Goal: Information Seeking & Learning: Learn about a topic

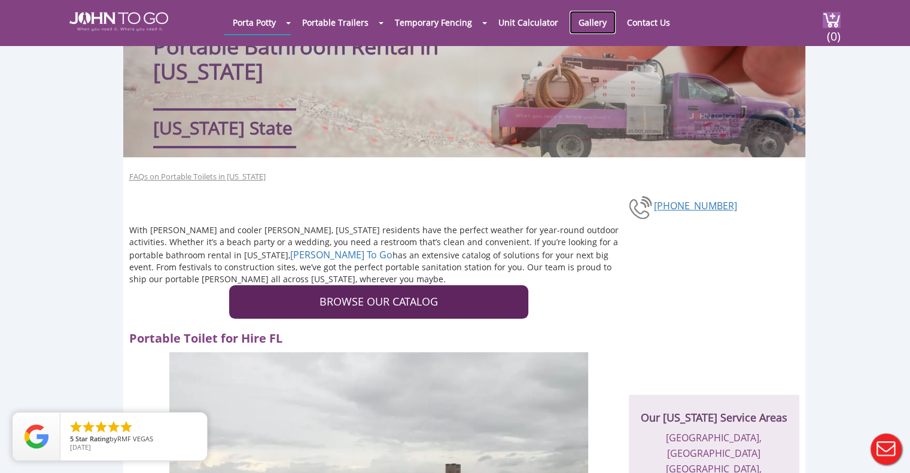
scroll to position [81, 0]
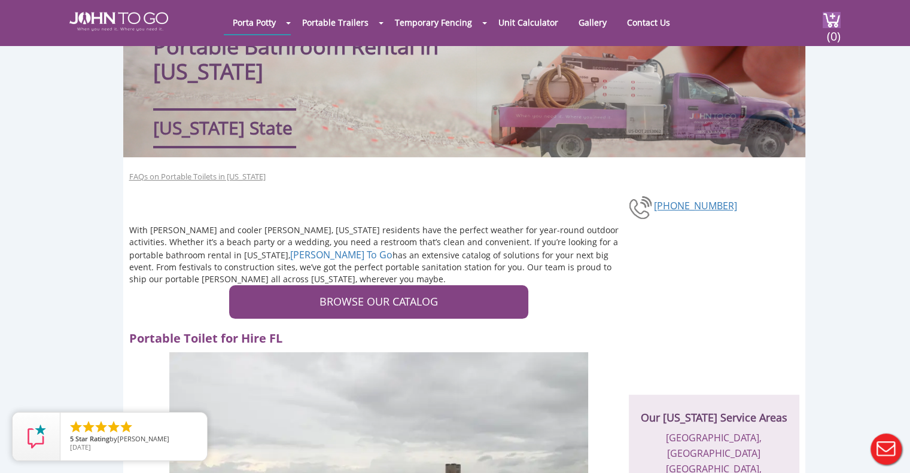
click at [328, 337] on h2 "Portable Toilet for Hire FL" at bounding box center [369, 336] width 480 height 22
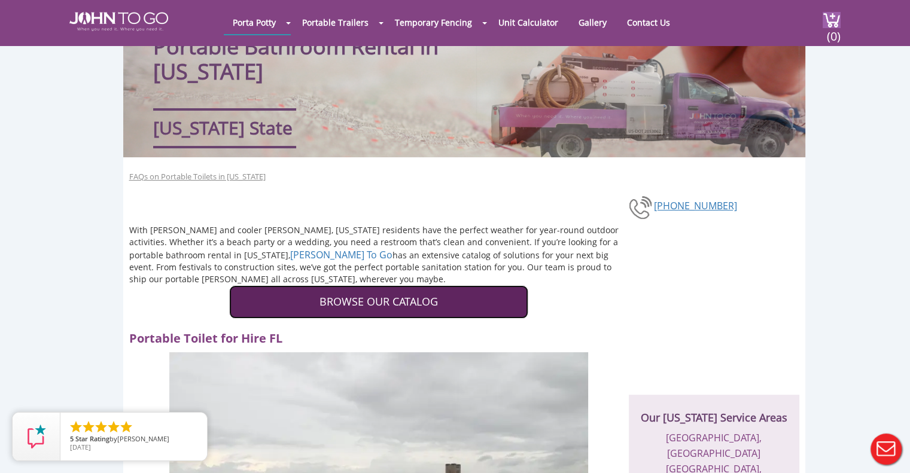
click at [358, 294] on link "BROWSE OUR CATALOG" at bounding box center [378, 301] width 299 height 33
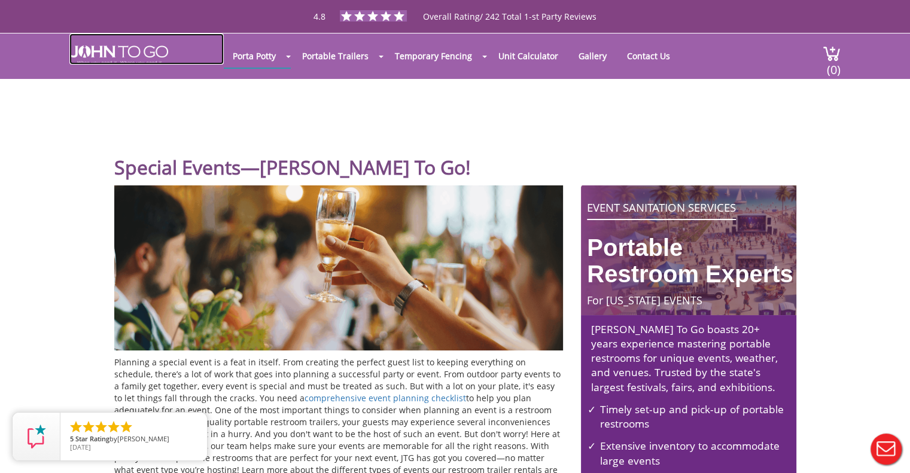
click at [110, 54] on img at bounding box center [118, 54] width 99 height 19
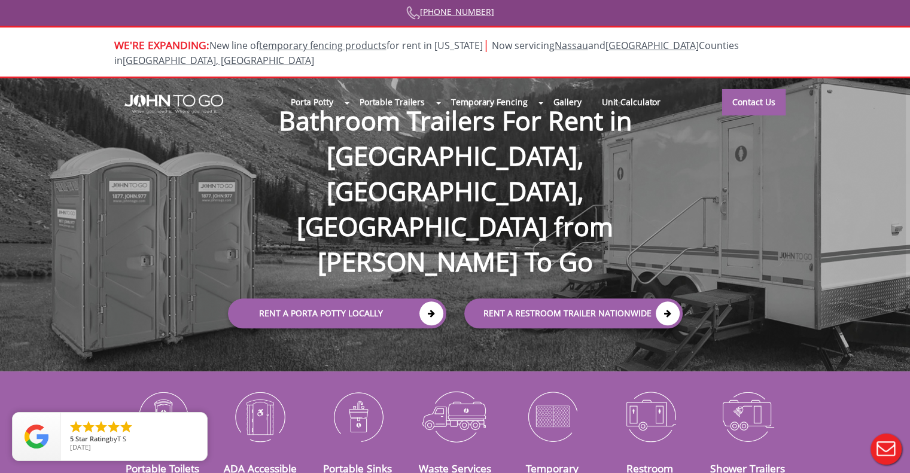
click at [184, 76] on div at bounding box center [455, 236] width 910 height 473
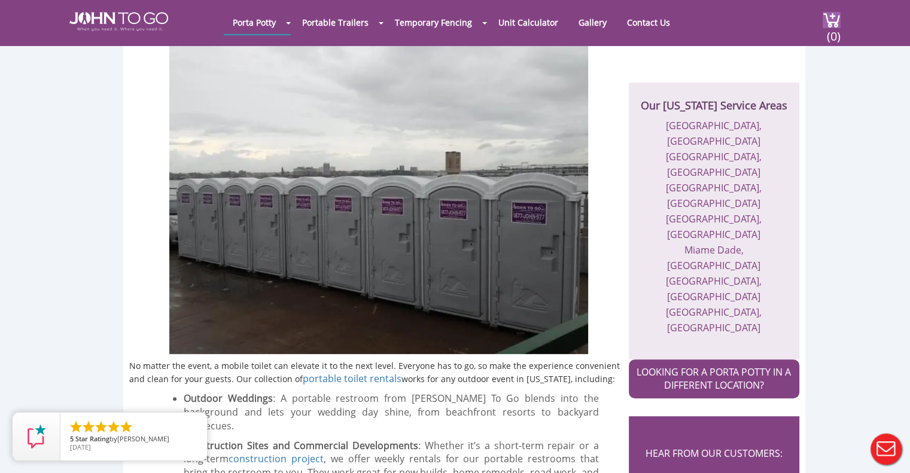
scroll to position [392, 0]
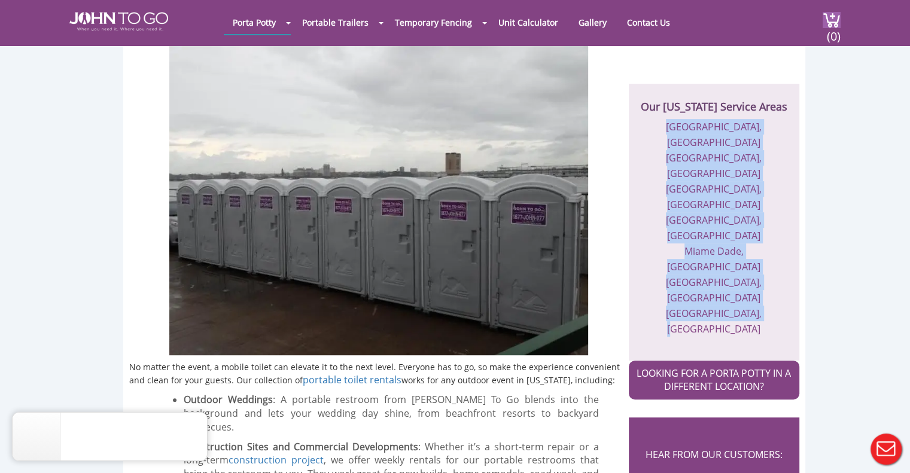
drag, startPoint x: 664, startPoint y: 119, endPoint x: 761, endPoint y: 216, distance: 137.0
click at [761, 216] on ul "[GEOGRAPHIC_DATA], [GEOGRAPHIC_DATA] [GEOGRAPHIC_DATA], [GEOGRAPHIC_DATA] [GEOG…" at bounding box center [713, 228] width 147 height 218
copy ul "[GEOGRAPHIC_DATA], [GEOGRAPHIC_DATA] [GEOGRAPHIC_DATA], [GEOGRAPHIC_DATA] [GEOG…"
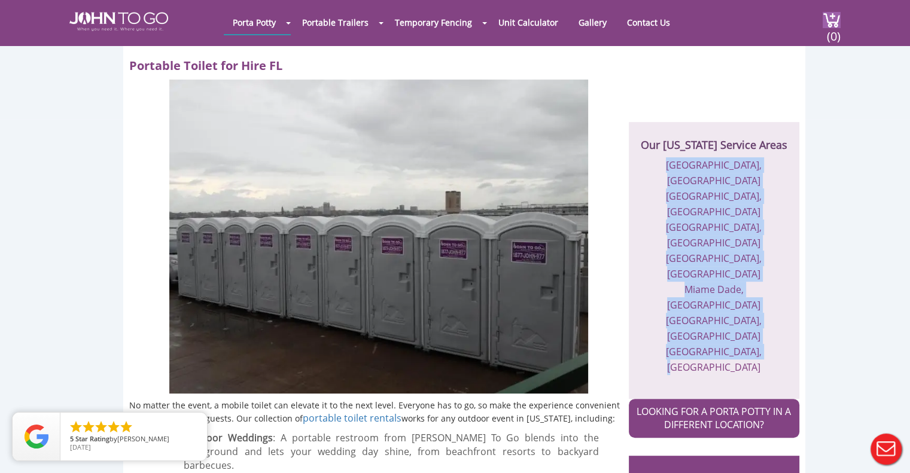
scroll to position [0, 0]
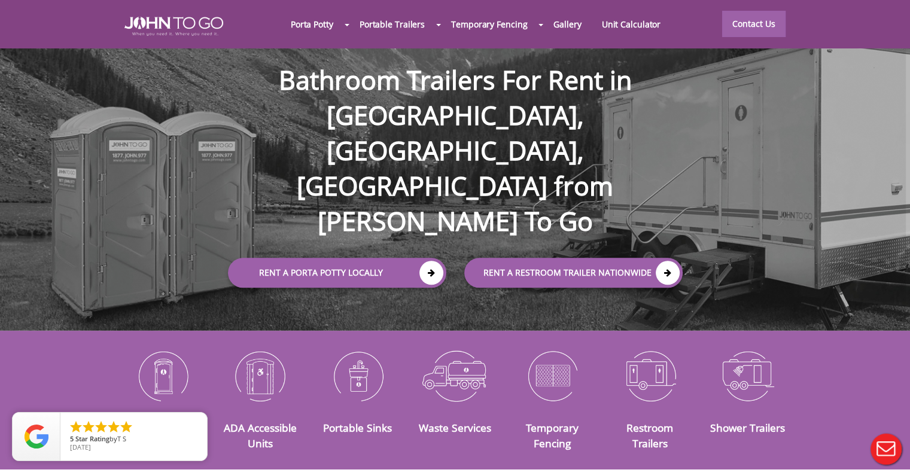
scroll to position [42, 0]
